Goal: Task Accomplishment & Management: Manage account settings

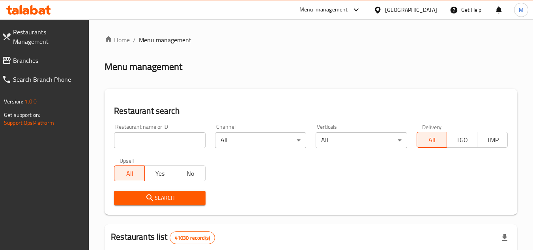
click at [184, 138] on input "search" at bounding box center [159, 140] width 91 height 16
paste input "The Dawgs Club"
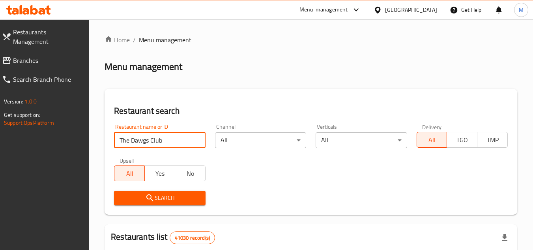
type input "The Dawgs Club"
click button "Search" at bounding box center [159, 198] width 91 height 15
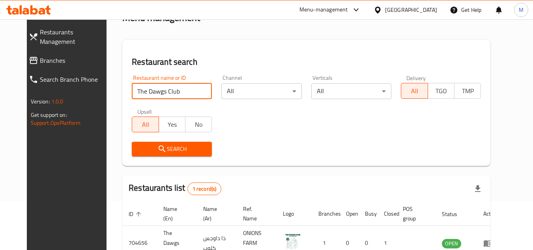
scroll to position [95, 0]
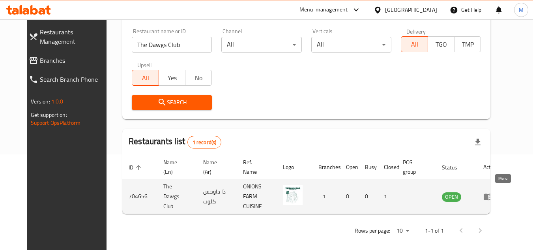
click at [492, 194] on icon "enhanced table" at bounding box center [488, 196] width 9 height 7
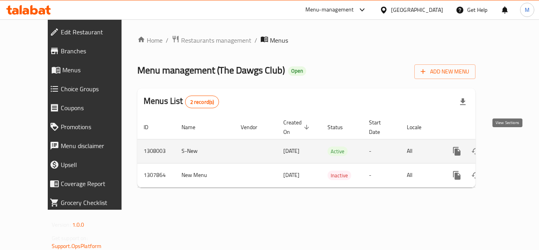
click at [509, 146] on icon "enhanced table" at bounding box center [513, 150] width 9 height 9
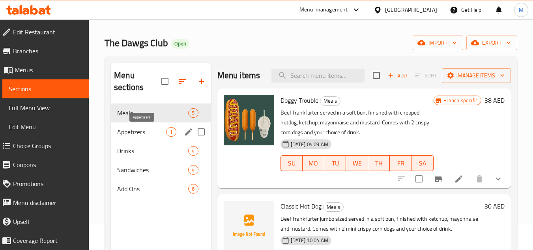
scroll to position [39, 0]
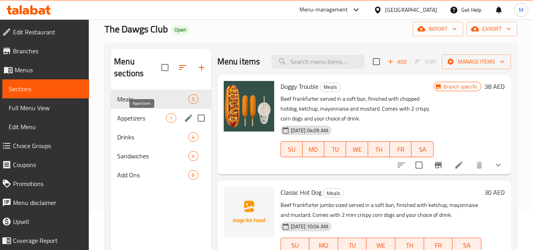
click at [142, 122] on span "Appetizers" at bounding box center [141, 117] width 49 height 9
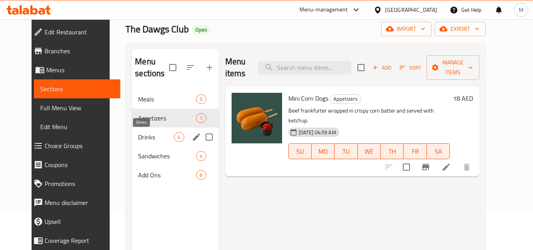
click at [138, 133] on span "Drinks" at bounding box center [156, 136] width 36 height 9
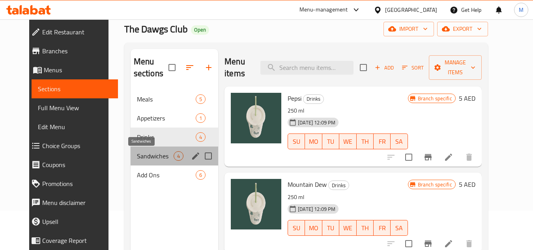
click at [137, 153] on span "Sandwiches" at bounding box center [155, 155] width 37 height 9
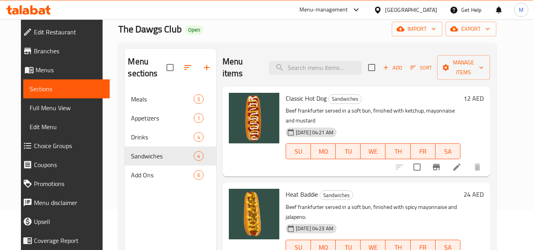
scroll to position [156, 0]
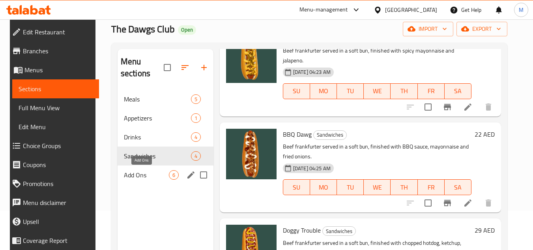
click at [127, 176] on span "Add Ons" at bounding box center [146, 174] width 45 height 9
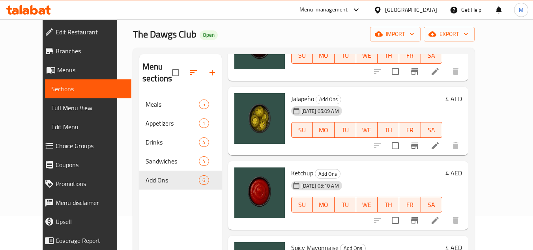
scroll to position [32, 0]
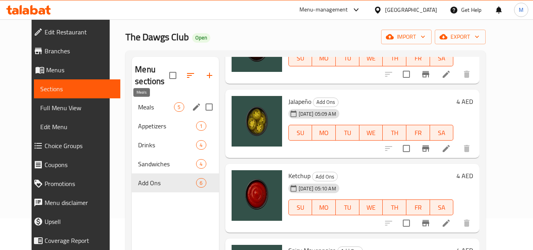
click at [138, 104] on span "Meals" at bounding box center [156, 106] width 36 height 9
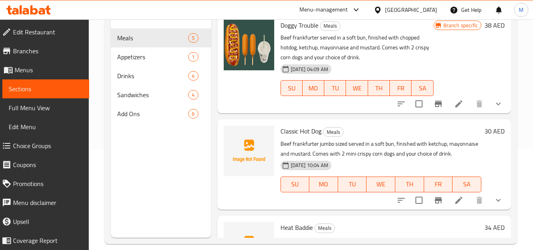
scroll to position [110, 0]
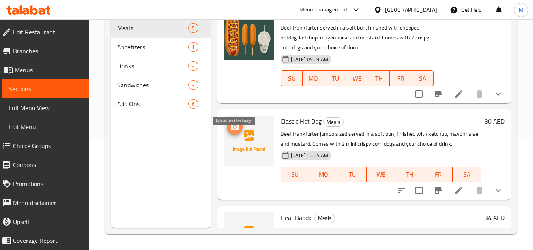
click at [234, 130] on icon "upload picture" at bounding box center [235, 126] width 8 height 7
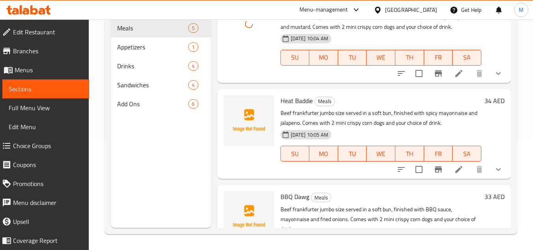
scroll to position [118, 0]
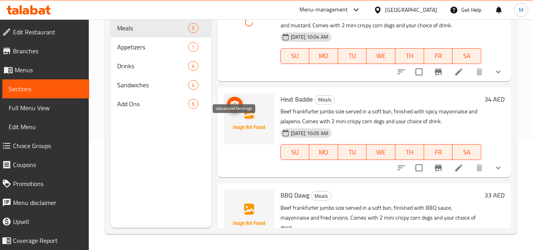
click at [237, 109] on icon "upload picture" at bounding box center [234, 104] width 9 height 9
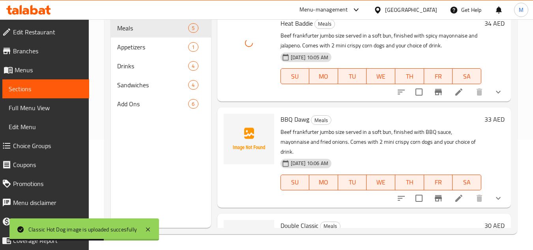
scroll to position [197, 0]
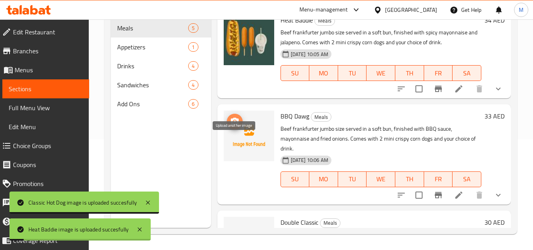
click at [232, 125] on icon "upload picture" at bounding box center [235, 121] width 8 height 7
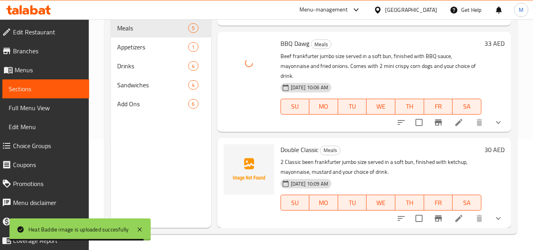
scroll to position [292, 0]
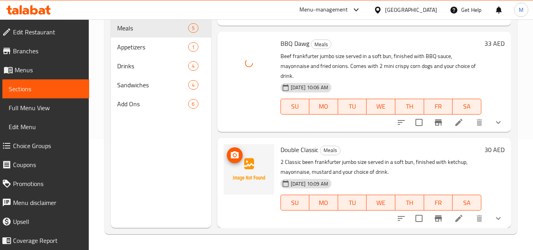
click at [235, 152] on icon "upload picture" at bounding box center [235, 154] width 8 height 7
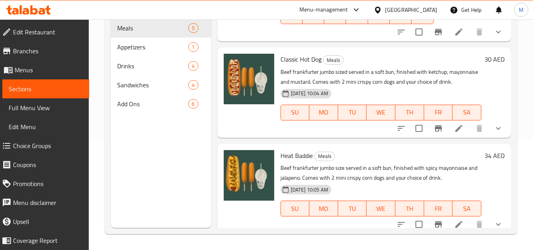
scroll to position [55, 0]
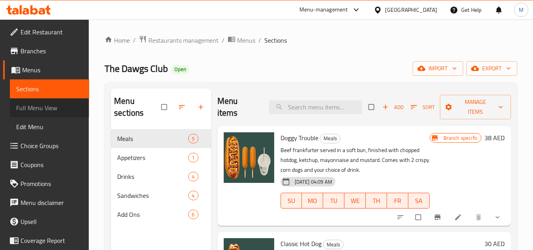
click at [55, 106] on span "Full Menu View" at bounding box center [49, 107] width 67 height 9
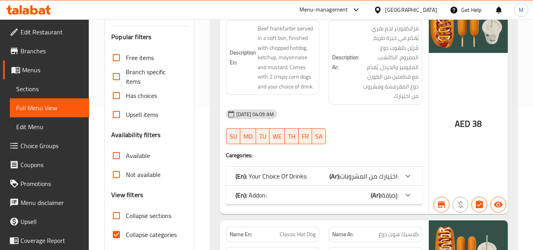
scroll to position [197, 0]
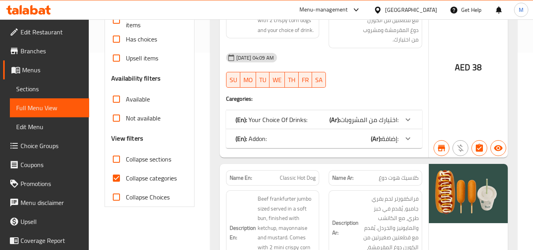
click at [116, 161] on input "Collapse sections" at bounding box center [116, 159] width 19 height 19
checkbox input "true"
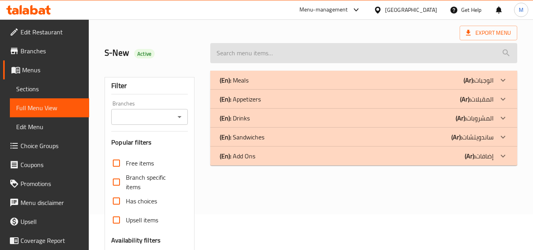
scroll to position [0, 0]
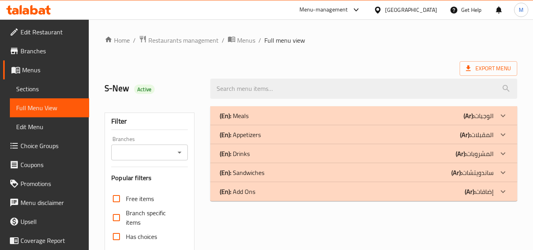
click at [506, 113] on icon at bounding box center [502, 115] width 9 height 9
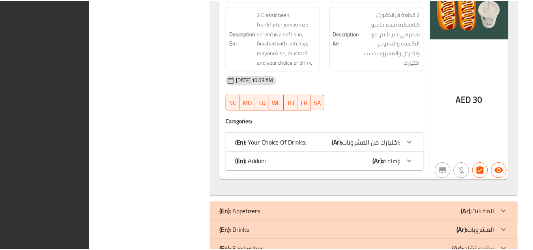
scroll to position [1067, 0]
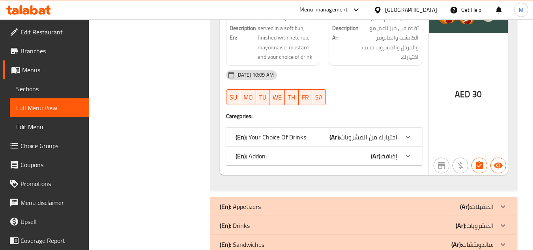
click at [40, 8] on icon at bounding box center [28, 9] width 45 height 9
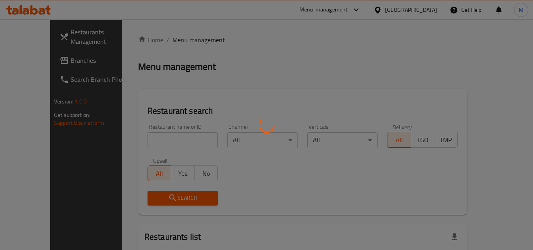
scroll to position [0, 0]
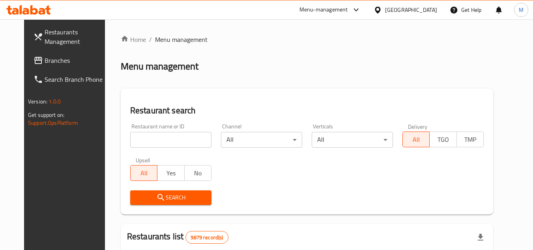
click at [73, 62] on span "Branches" at bounding box center [76, 60] width 62 height 9
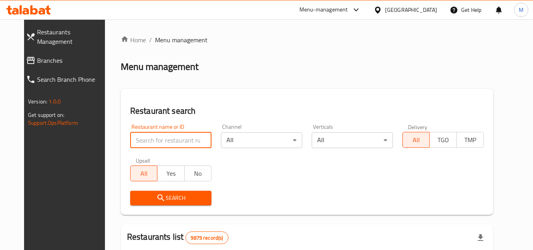
click at [187, 138] on input "search" at bounding box center [170, 140] width 81 height 16
paste input "705187"
type input "705187"
click button "Search" at bounding box center [170, 198] width 81 height 15
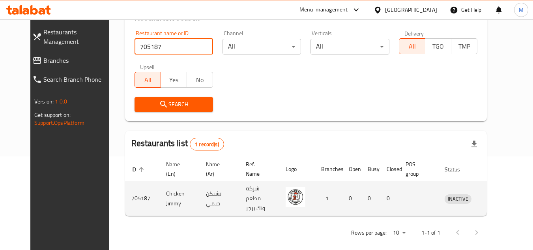
scroll to position [95, 0]
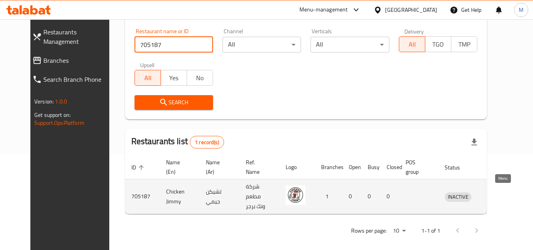
click at [497, 192] on icon "enhanced table" at bounding box center [491, 196] width 9 height 9
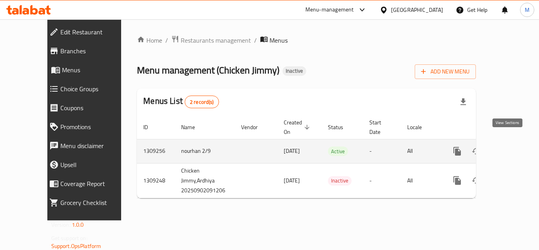
click at [513, 142] on link "enhanced table" at bounding box center [514, 151] width 19 height 19
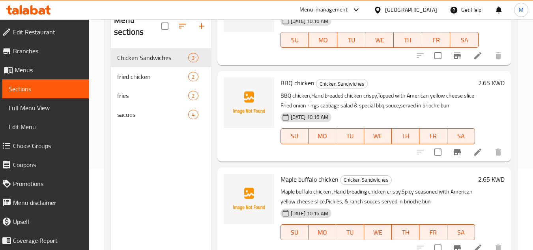
scroll to position [110, 0]
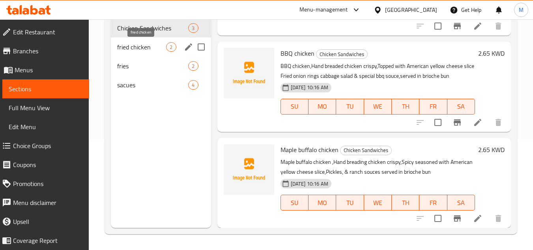
click at [137, 48] on span "fried chicken" at bounding box center [141, 46] width 49 height 9
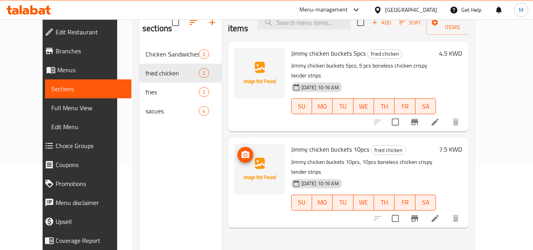
scroll to position [71, 0]
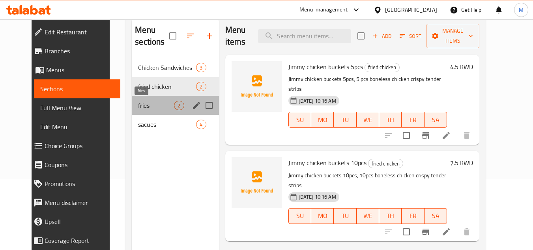
click at [138, 103] on span "fries" at bounding box center [156, 105] width 36 height 9
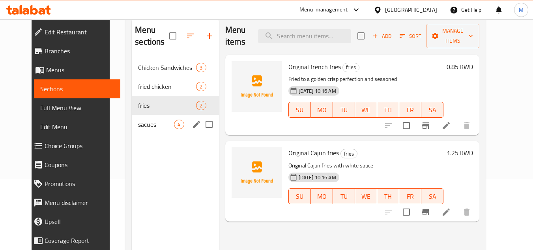
click at [146, 125] on span "sacues" at bounding box center [156, 124] width 36 height 9
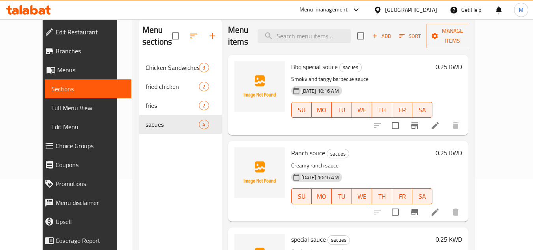
click at [490, 97] on div "Home / Restaurants management / Menus / Sections Chicken Jimmy Inactive import …" at bounding box center [303, 118] width 373 height 341
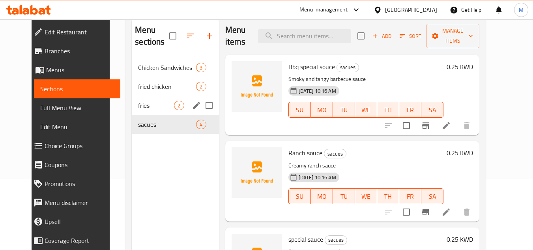
click at [138, 103] on span "fries" at bounding box center [156, 105] width 36 height 9
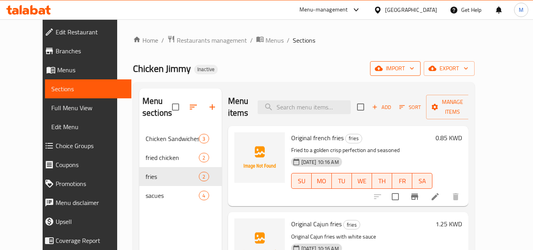
click at [416, 71] on icon "button" at bounding box center [412, 68] width 8 height 8
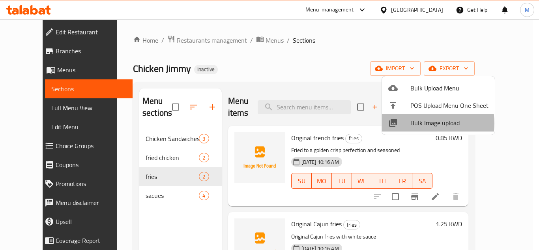
click at [417, 123] on span "Bulk Image upload" at bounding box center [449, 122] width 78 height 9
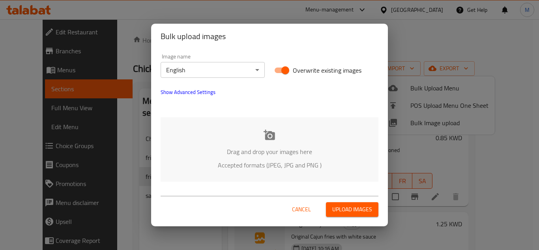
click at [225, 122] on div "Drag and drop your images here Accepted formats (JPEG, JPG and PNG )" at bounding box center [270, 149] width 218 height 64
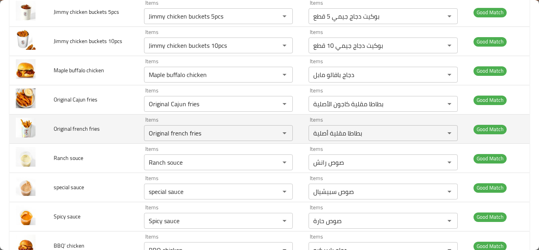
scroll to position [168, 0]
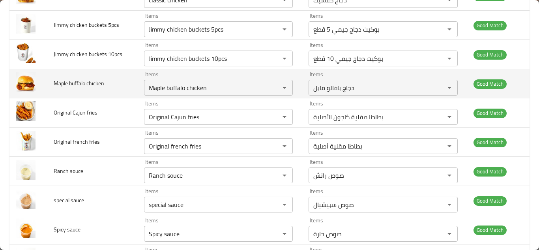
click at [123, 86] on td "Maple buffalo chicken" at bounding box center [92, 83] width 90 height 29
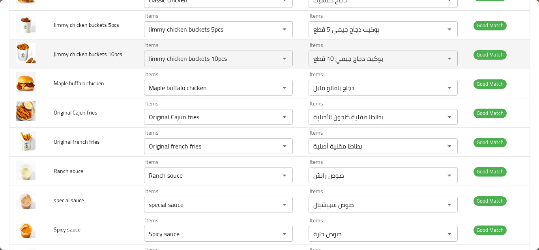
click at [129, 53] on td "Jimmy chicken buckets 10pcs" at bounding box center [92, 54] width 90 height 29
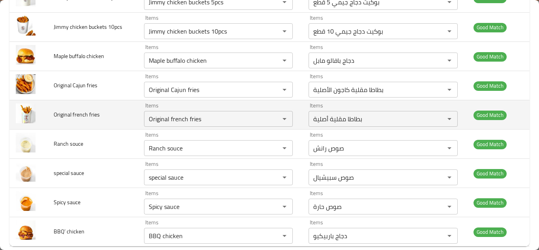
scroll to position [208, 0]
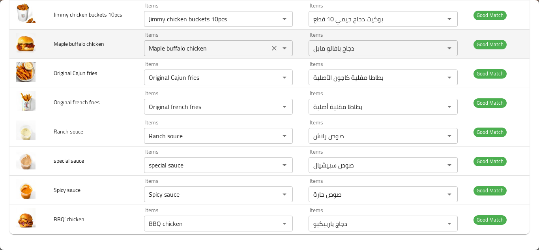
click at [186, 47] on chicken "Maple buffalo chicken" at bounding box center [206, 48] width 121 height 11
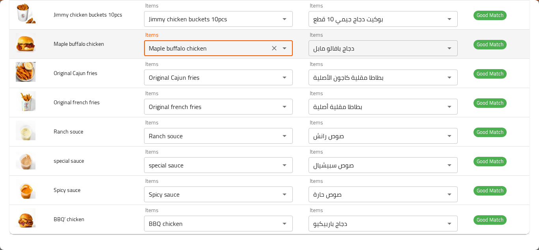
click at [272, 49] on icon "Clear" at bounding box center [274, 48] width 8 height 8
click at [129, 46] on td "Maple buffalo chicken" at bounding box center [92, 44] width 90 height 29
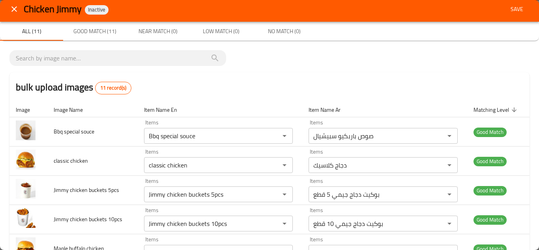
scroll to position [0, 0]
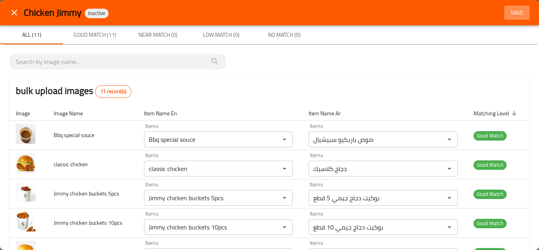
click at [510, 15] on span "Save" at bounding box center [516, 13] width 19 height 10
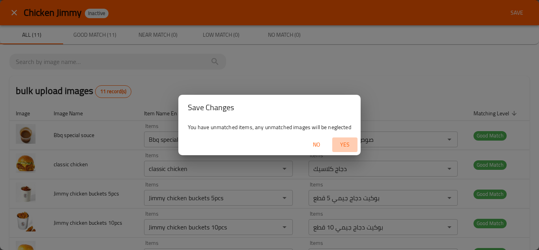
click at [346, 142] on span "Yes" at bounding box center [344, 145] width 19 height 10
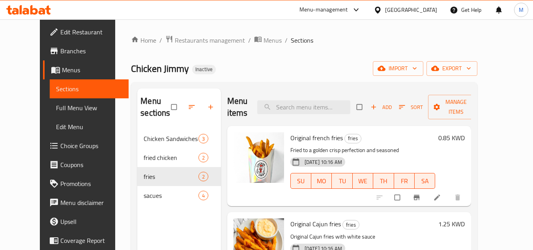
scroll to position [39, 0]
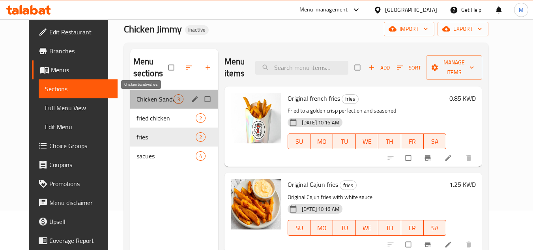
click at [140, 97] on span "Chicken Sandwiches" at bounding box center [155, 98] width 37 height 9
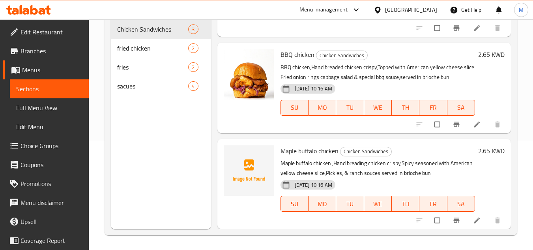
scroll to position [110, 0]
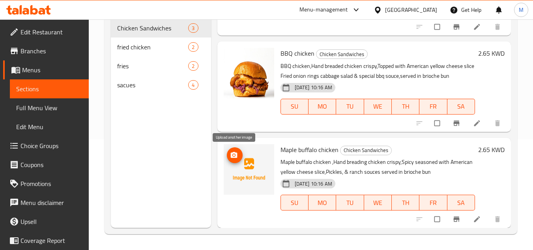
click at [235, 153] on icon "upload picture" at bounding box center [233, 155] width 7 height 6
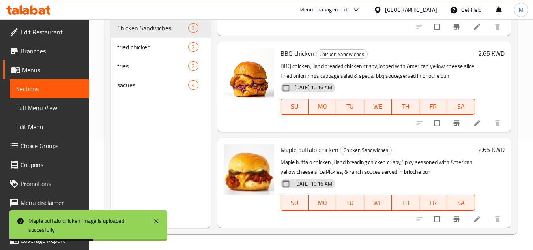
scroll to position [0, 0]
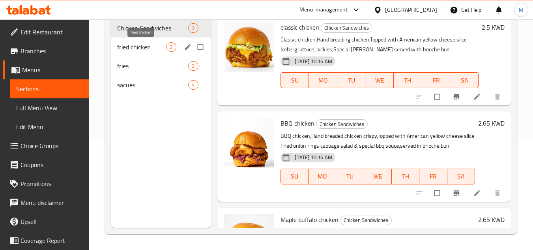
click at [146, 46] on span "fried chicken" at bounding box center [141, 46] width 49 height 9
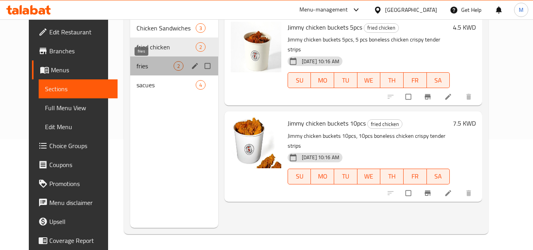
click at [137, 63] on span "fries" at bounding box center [155, 65] width 37 height 9
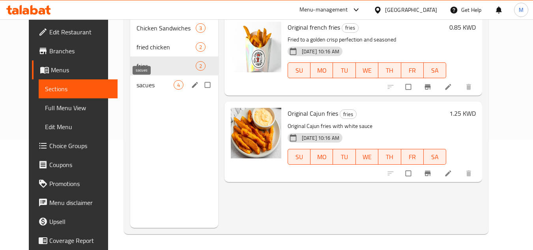
click at [137, 83] on span "sacues" at bounding box center [155, 84] width 37 height 9
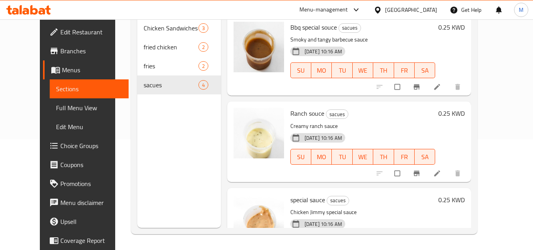
click at [65, 107] on span "Full Menu View" at bounding box center [89, 107] width 67 height 9
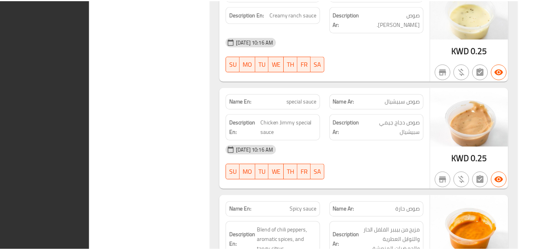
scroll to position [1433, 0]
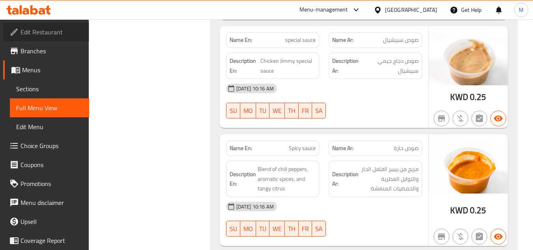
click at [65, 30] on span "Edit Restaurant" at bounding box center [52, 31] width 62 height 9
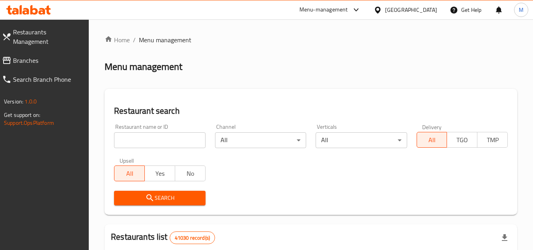
click at [190, 139] on input "search" at bounding box center [159, 140] width 91 height 16
paste input "Z Bosnian Express"
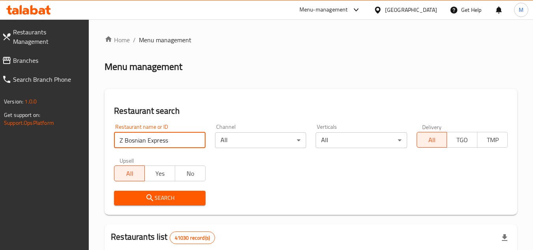
type input "Z Bosnian Express"
click button "Search" at bounding box center [159, 198] width 91 height 15
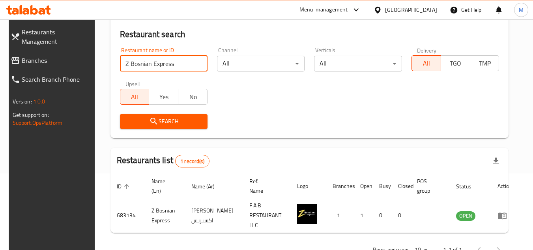
scroll to position [102, 0]
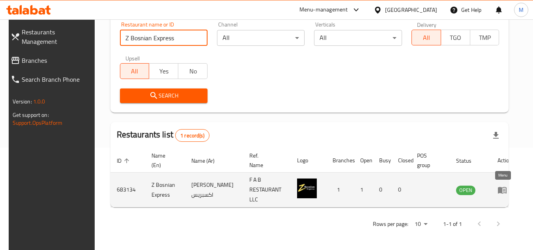
click at [503, 191] on icon "enhanced table" at bounding box center [504, 190] width 3 height 3
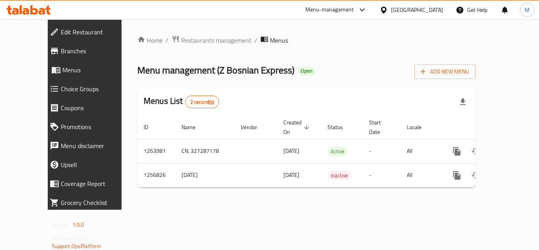
click at [68, 52] on span "Branches" at bounding box center [96, 50] width 71 height 9
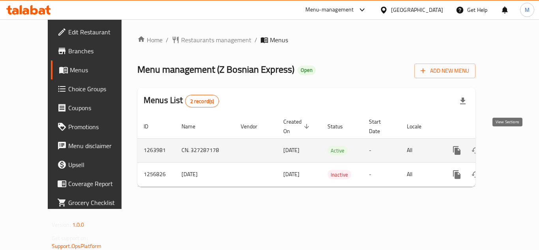
click at [509, 146] on icon "enhanced table" at bounding box center [513, 150] width 9 height 9
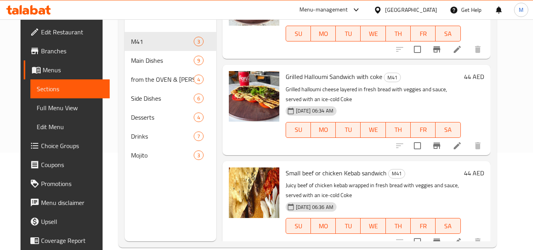
scroll to position [110, 0]
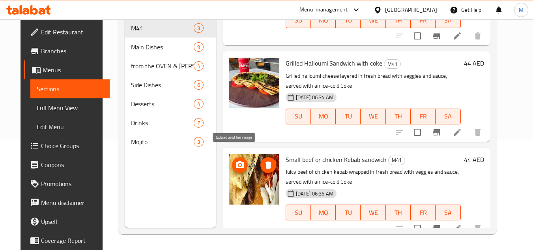
click at [239, 164] on circle "upload picture" at bounding box center [240, 165] width 2 height 2
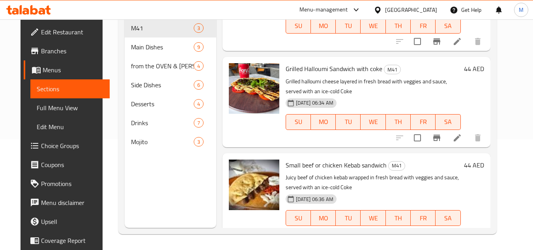
scroll to position [60, 0]
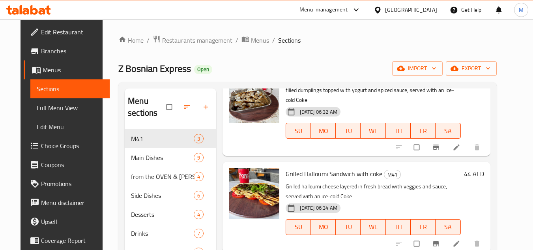
click at [139, 65] on span "Z Bosnian Express" at bounding box center [154, 69] width 73 height 18
copy span "Z Bosnian Express"
click at [37, 9] on icon at bounding box center [28, 9] width 45 height 9
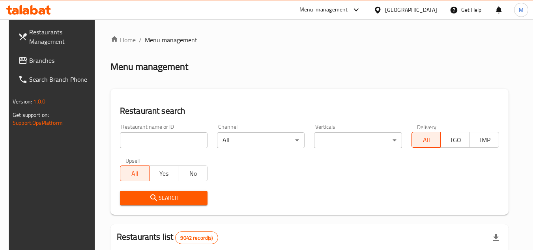
click at [193, 138] on input "search" at bounding box center [164, 140] width 88 height 16
paste input "[PERSON_NAME]"
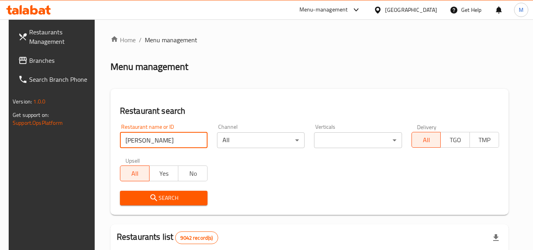
type input "[PERSON_NAME]"
click button "Search" at bounding box center [164, 198] width 88 height 15
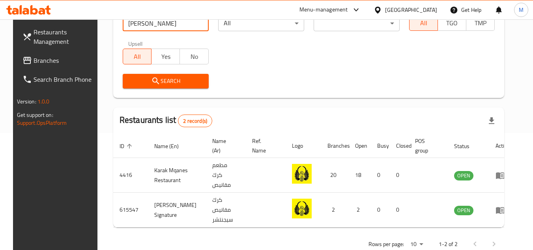
scroll to position [124, 0]
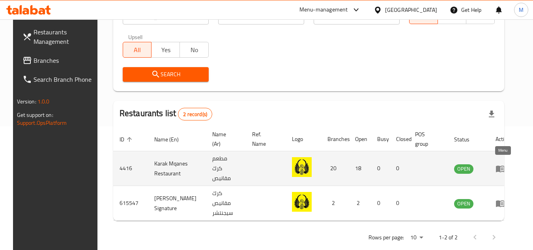
click at [499, 165] on icon "enhanced table" at bounding box center [500, 168] width 9 height 7
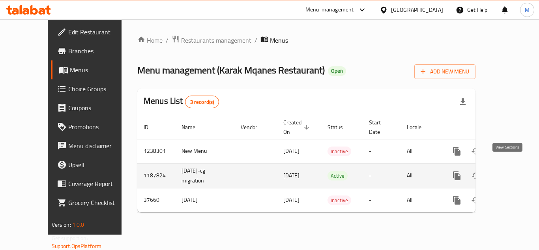
click at [509, 171] on icon "enhanced table" at bounding box center [513, 175] width 9 height 9
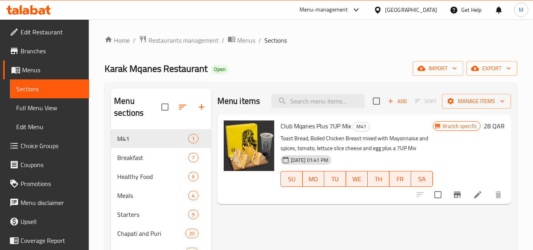
click at [54, 50] on span "Branches" at bounding box center [52, 50] width 62 height 9
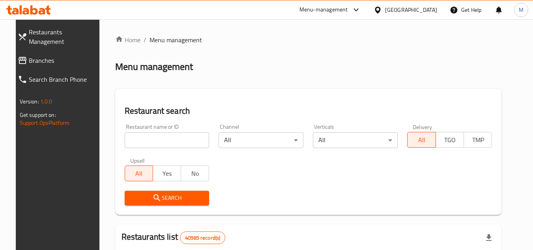
click at [55, 56] on span "Branches" at bounding box center [64, 60] width 70 height 9
click at [175, 143] on input "search" at bounding box center [167, 140] width 85 height 16
paste input "667861"
type input "667861"
click button "Search" at bounding box center [167, 198] width 85 height 15
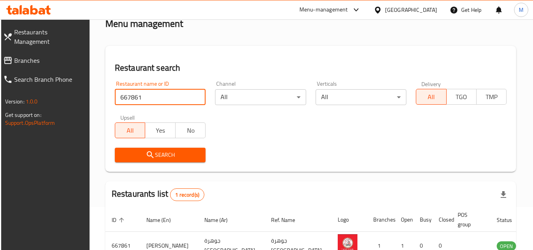
scroll to position [95, 0]
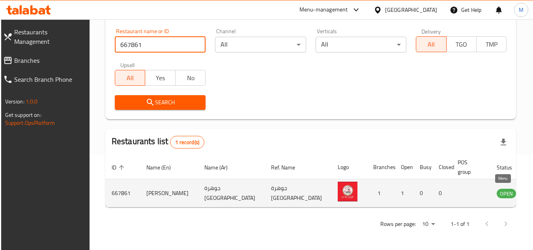
click at [533, 191] on icon "enhanced table" at bounding box center [543, 193] width 9 height 7
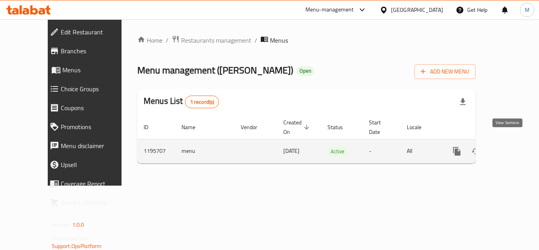
click at [509, 146] on icon "enhanced table" at bounding box center [513, 150] width 9 height 9
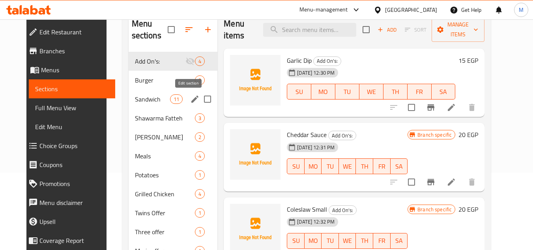
scroll to position [79, 0]
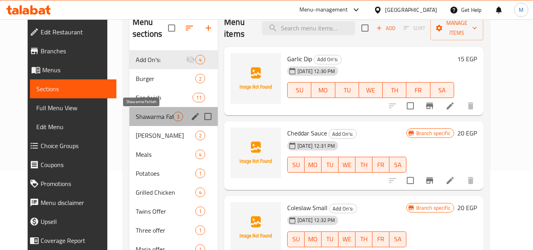
click at [146, 118] on span "Shawarma Fatteh" at bounding box center [154, 116] width 37 height 9
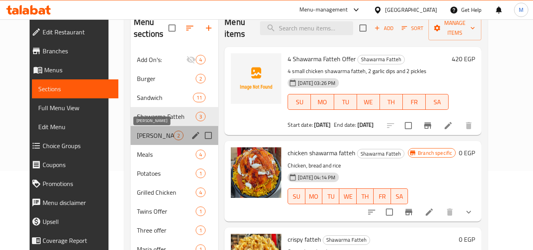
click at [152, 137] on span "[PERSON_NAME]" at bounding box center [155, 135] width 37 height 9
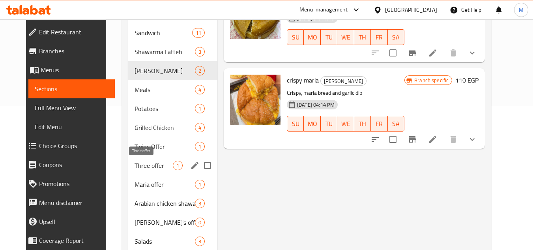
scroll to position [170, 0]
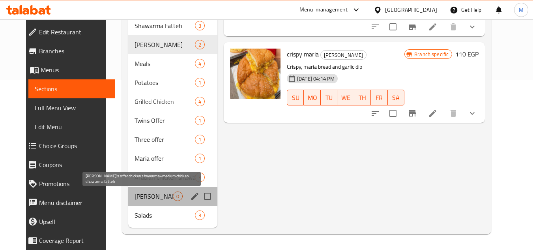
click at [138, 195] on span "[PERSON_NAME]'s offer chicken shawarma+medium chicken shawarma fatteh" at bounding box center [154, 195] width 38 height 9
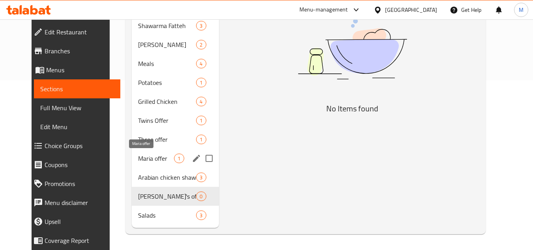
click at [138, 155] on span "Maria offer" at bounding box center [156, 157] width 36 height 9
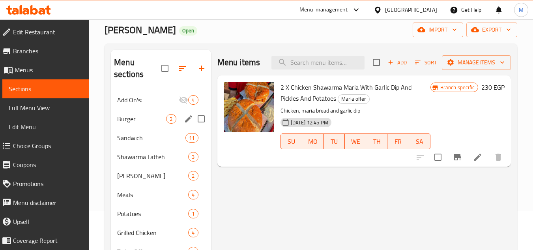
scroll to position [51, 0]
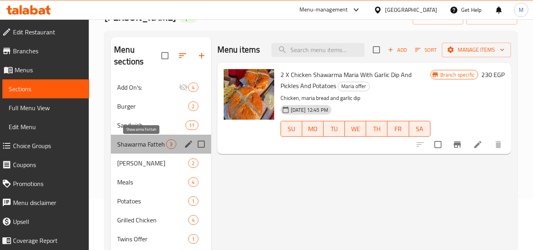
click at [143, 144] on span "Shawarma Fatteh" at bounding box center [141, 143] width 49 height 9
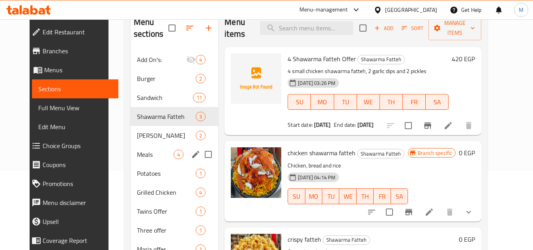
scroll to position [91, 0]
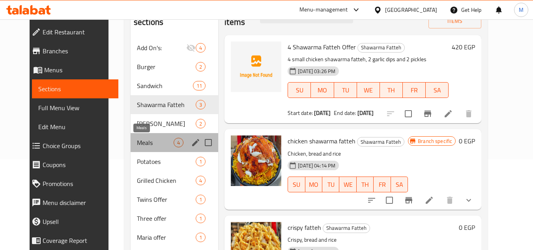
click at [146, 143] on span "Meals" at bounding box center [155, 142] width 37 height 9
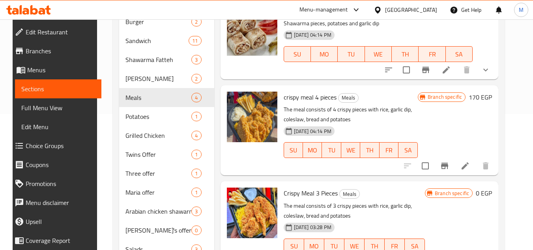
scroll to position [170, 0]
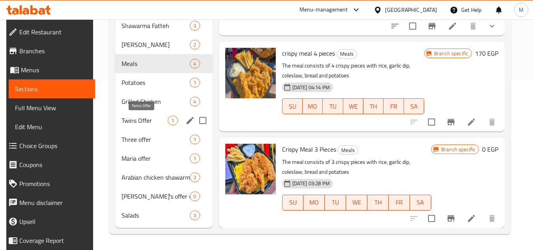
click at [138, 119] on span "Twins Offer" at bounding box center [145, 120] width 47 height 9
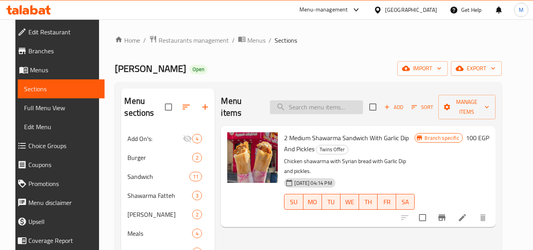
click at [297, 102] on input "search" at bounding box center [316, 107] width 93 height 14
type input "6"
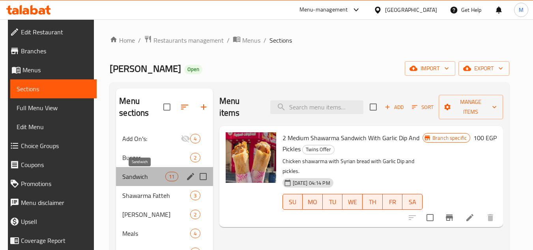
click at [137, 180] on span "Sandwich" at bounding box center [143, 176] width 43 height 9
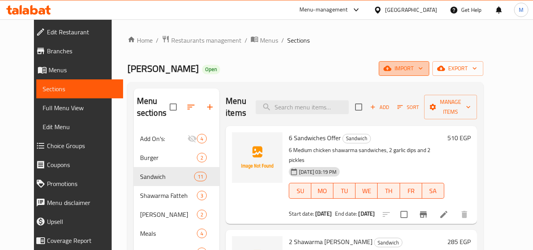
click at [425, 69] on icon "button" at bounding box center [421, 68] width 8 height 8
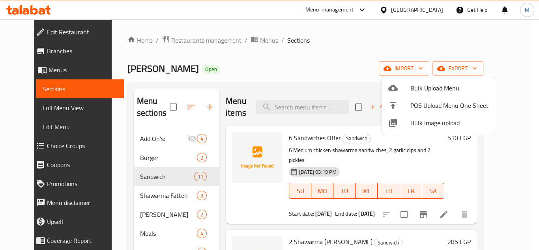
click at [413, 123] on span "Bulk Image upload" at bounding box center [449, 122] width 78 height 9
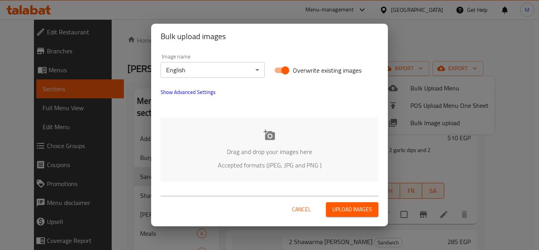
click at [230, 66] on body "​ Menu-management [GEOGRAPHIC_DATA] Get Help M Edit Restaurant Branches Menus S…" at bounding box center [269, 134] width 539 height 230
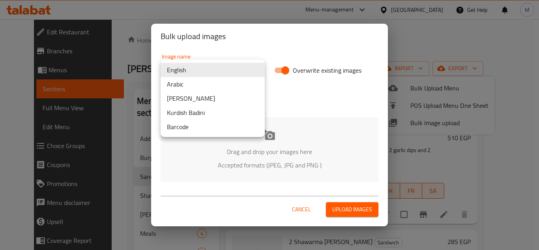
click at [226, 82] on li "Arabic" at bounding box center [213, 84] width 104 height 14
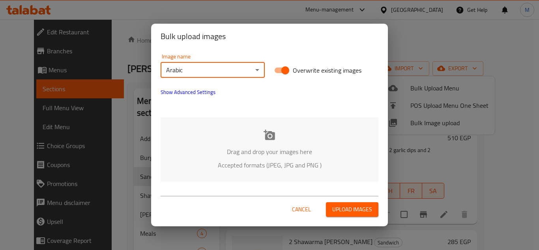
click at [224, 122] on div "Drag and drop your images here Accepted formats (JPEG, JPG and PNG )" at bounding box center [270, 149] width 218 height 64
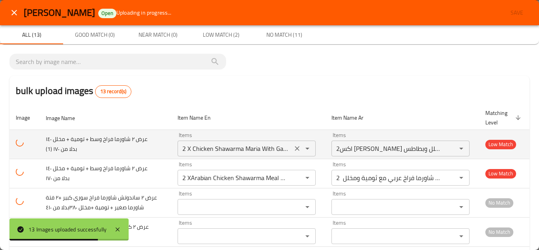
scroll to position [39, 0]
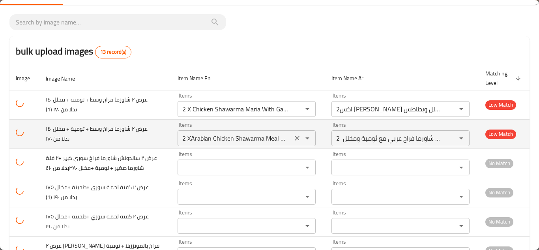
click at [225, 131] on div "2 XArabian Chicken Shawarma Meal With Garlic Dip And Pickles Items" at bounding box center [247, 138] width 138 height 16
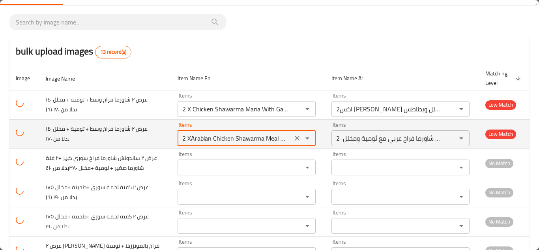
scroll to position [0, 61]
click at [293, 138] on icon "Clear" at bounding box center [297, 138] width 8 height 8
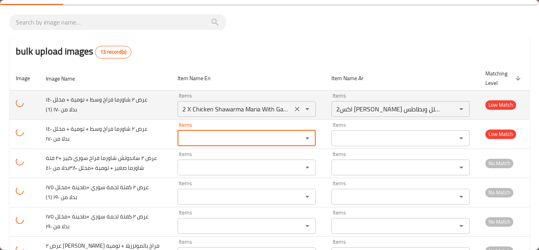
click at [293, 108] on icon "Clear" at bounding box center [297, 109] width 8 height 8
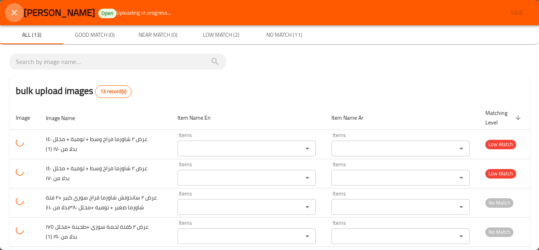
click at [13, 10] on icon "close" at bounding box center [13, 12] width 9 height 9
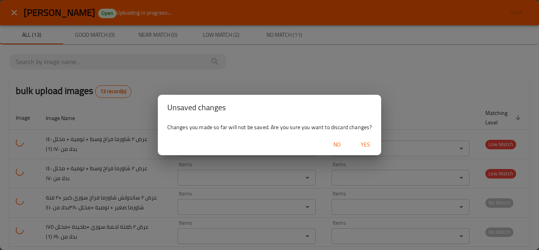
click at [368, 140] on span "Yes" at bounding box center [365, 145] width 19 height 10
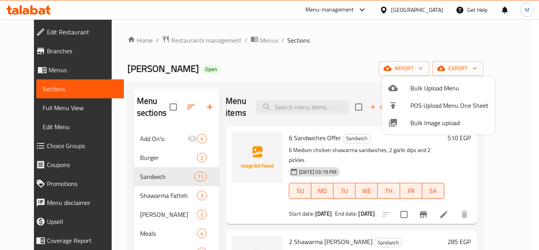
click at [39, 11] on div at bounding box center [269, 125] width 539 height 250
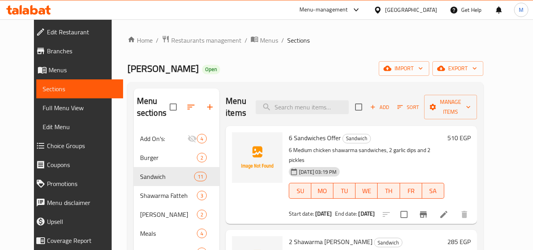
click at [32, 0] on div "Menu-management [GEOGRAPHIC_DATA] Get Help M" at bounding box center [266, 10] width 533 height 20
click at [37, 9] on icon at bounding box center [28, 9] width 45 height 9
